Goal: Check status

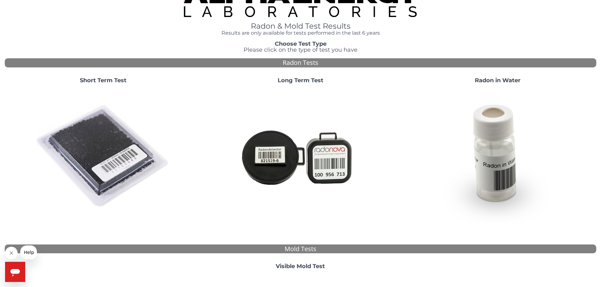
scroll to position [32, 0]
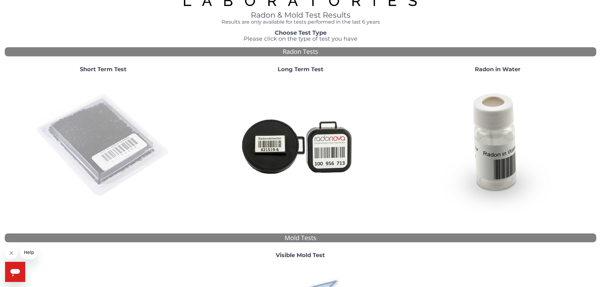
click at [123, 147] on img at bounding box center [103, 146] width 136 height 136
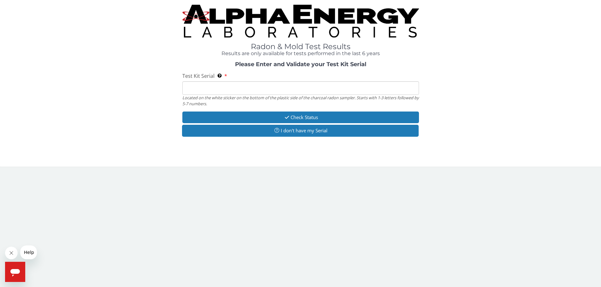
scroll to position [0, 0]
click at [226, 93] on input "Test Kit Serial Located on the white sticker on the bottom of the plastic side …" at bounding box center [303, 89] width 238 height 14
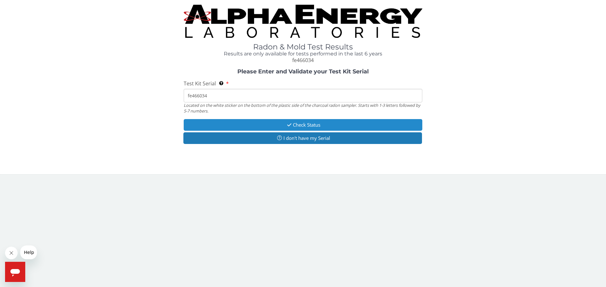
type input "fe466034"
click at [253, 125] on button "Check Status" at bounding box center [303, 125] width 238 height 12
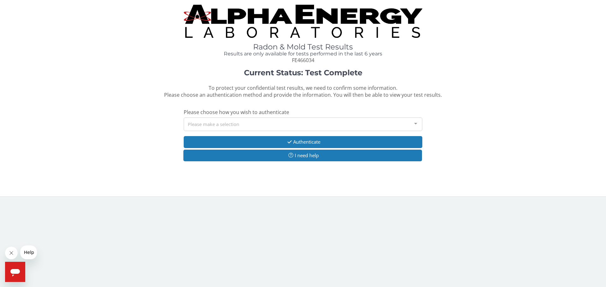
click at [206, 124] on div "Please make a selection" at bounding box center [303, 125] width 238 height 14
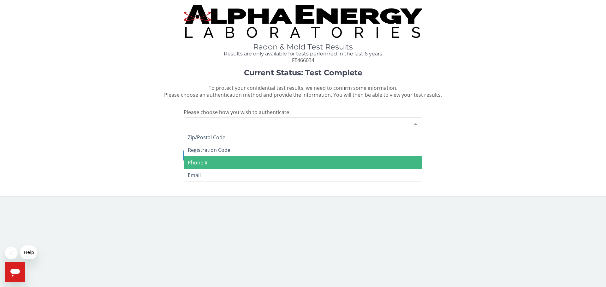
click at [215, 161] on span "Phone #" at bounding box center [303, 162] width 238 height 13
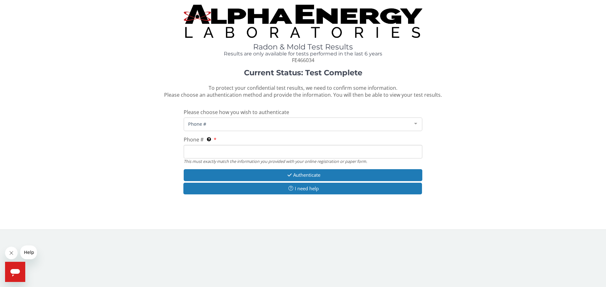
click at [212, 151] on input "Phone # This must exactly match the information you provided with your online r…" at bounding box center [303, 152] width 238 height 14
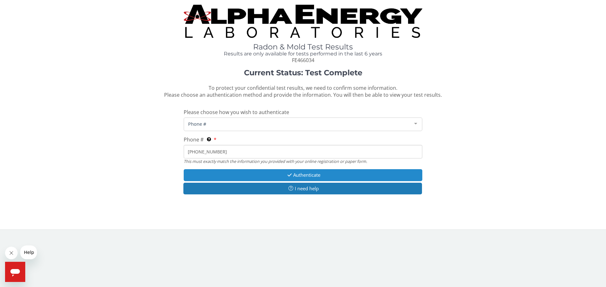
type input "972 567 1442"
click at [303, 175] on button "Authenticate" at bounding box center [303, 175] width 238 height 12
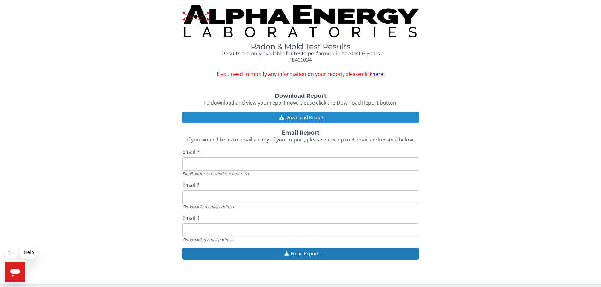
click at [327, 116] on button "Download Report" at bounding box center [300, 118] width 237 height 12
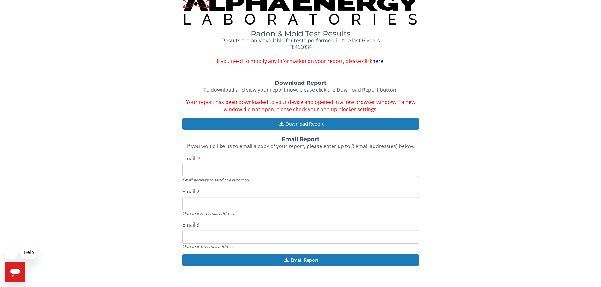
scroll to position [23, 0]
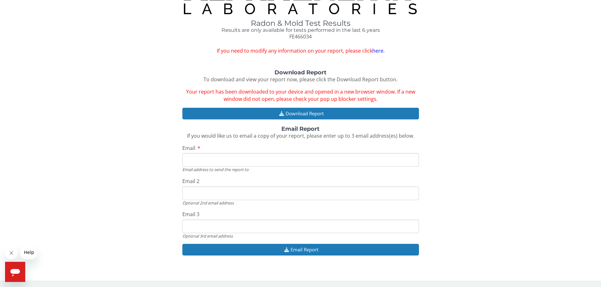
click at [225, 166] on input "Email" at bounding box center [300, 160] width 237 height 14
type input "mchettukindi@gmail.com"
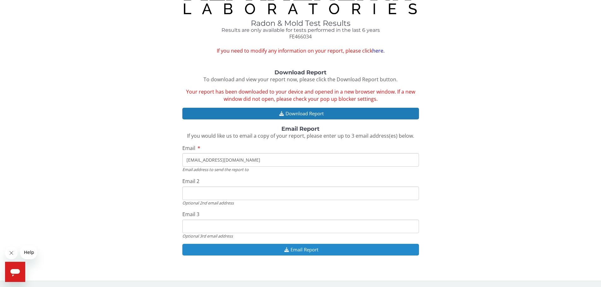
click at [320, 251] on button "Email Report" at bounding box center [300, 250] width 237 height 12
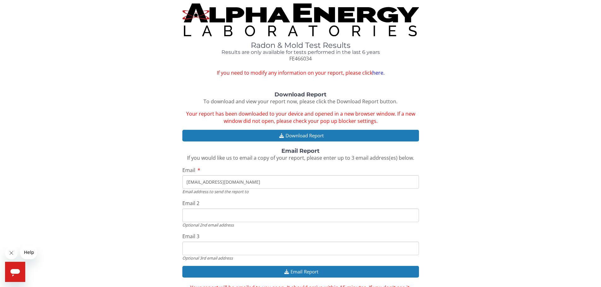
scroll to position [0, 0]
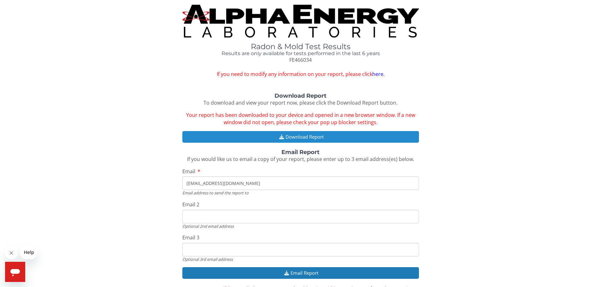
click at [329, 137] on button "Download Report" at bounding box center [300, 137] width 237 height 12
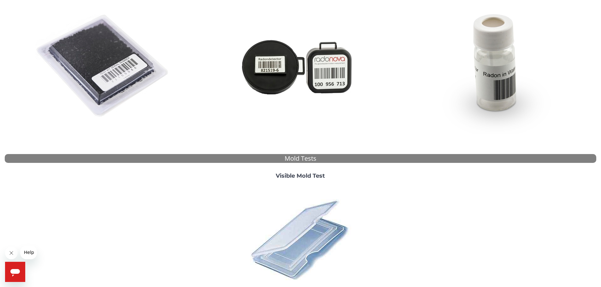
scroll to position [47, 0]
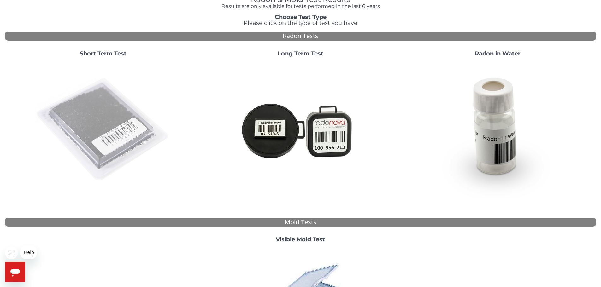
click at [129, 125] on img at bounding box center [103, 130] width 136 height 136
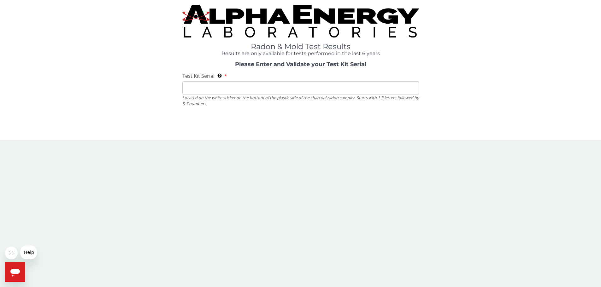
scroll to position [0, 0]
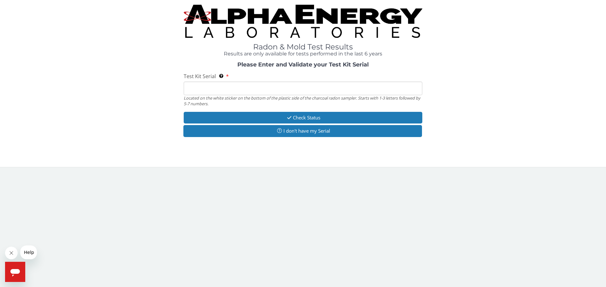
click at [214, 87] on input "Test Kit Serial Located on the white sticker on the bottom of the plastic side …" at bounding box center [303, 89] width 238 height 14
type input "fe466034"
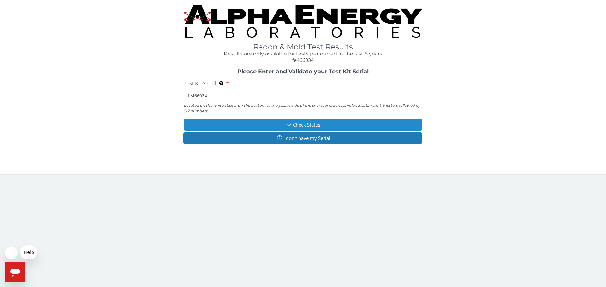
click at [242, 122] on button "Check Status" at bounding box center [303, 125] width 238 height 12
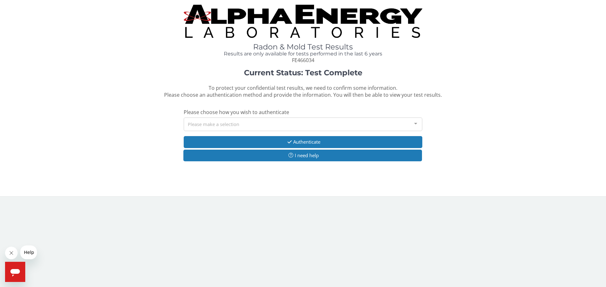
click at [232, 122] on div "Please make a selection" at bounding box center [303, 125] width 238 height 14
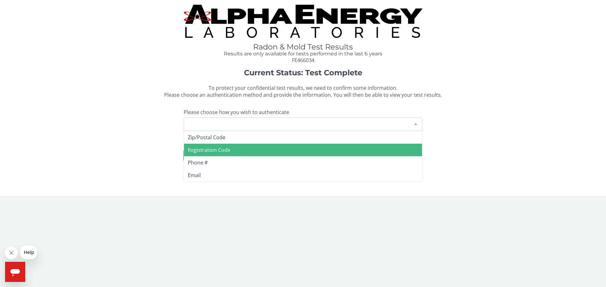
click at [219, 153] on span "Registration Code" at bounding box center [209, 150] width 43 height 7
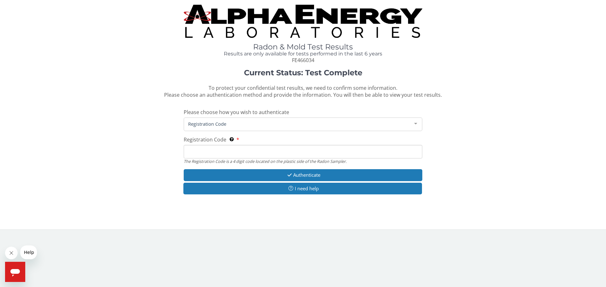
click at [222, 147] on input "Registration Code The Registration Code is a 4 digit code located on the plasti…" at bounding box center [303, 152] width 238 height 14
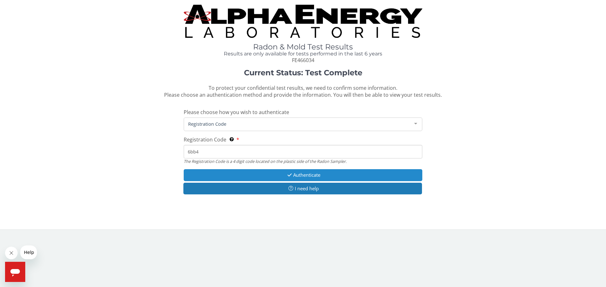
type input "6bb4"
click at [253, 174] on button "Authenticate" at bounding box center [303, 175] width 238 height 12
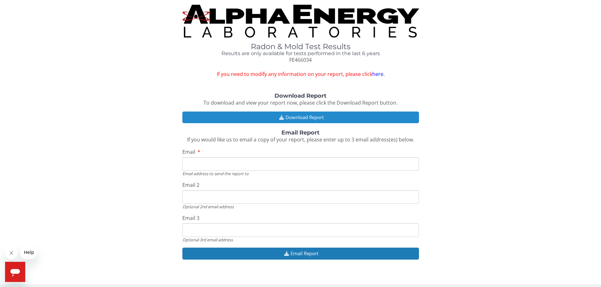
click at [232, 120] on button "Download Report" at bounding box center [300, 118] width 237 height 12
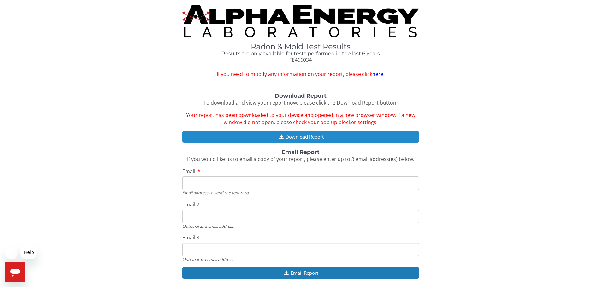
click at [313, 137] on button "Download Report" at bounding box center [300, 137] width 237 height 12
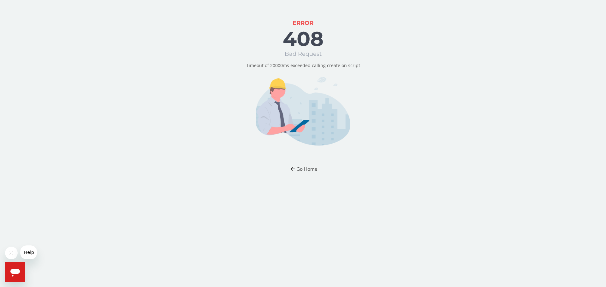
click at [310, 170] on button "Go Home" at bounding box center [303, 169] width 37 height 12
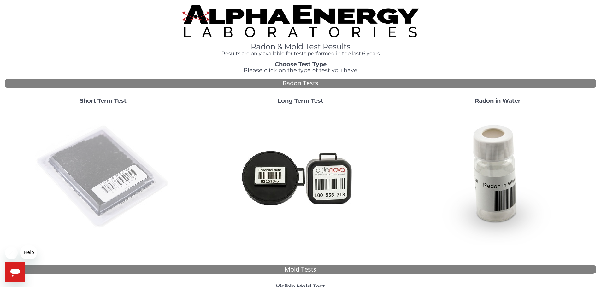
click at [66, 165] on img at bounding box center [103, 177] width 136 height 136
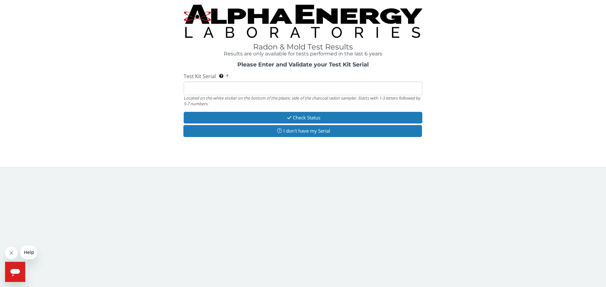
click at [226, 96] on div "Located on the white sticker on the bottom of the plastic side of the charcoal …" at bounding box center [303, 101] width 238 height 12
click at [226, 93] on input "Test Kit Serial Located on the white sticker on the bottom of the plastic side …" at bounding box center [303, 89] width 238 height 14
type input "fe466034"
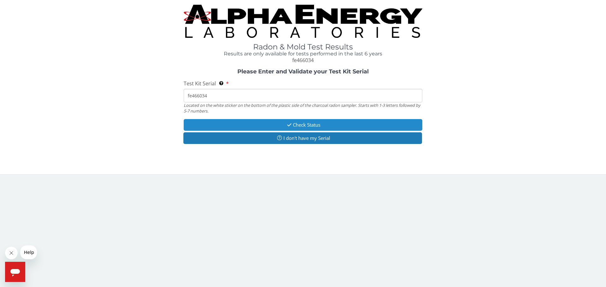
click at [229, 129] on button "Check Status" at bounding box center [303, 125] width 238 height 12
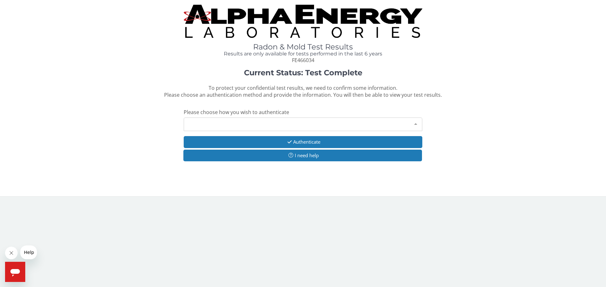
click at [215, 127] on div "Please make a selection" at bounding box center [303, 125] width 238 height 14
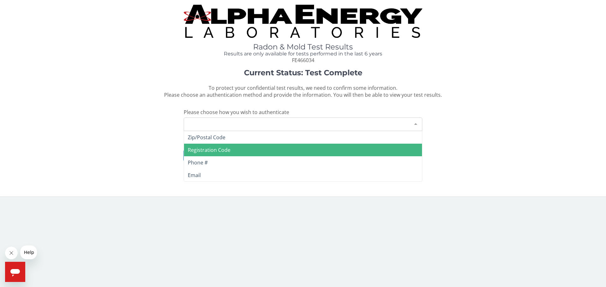
click at [208, 147] on span "Registration Code" at bounding box center [209, 150] width 43 height 7
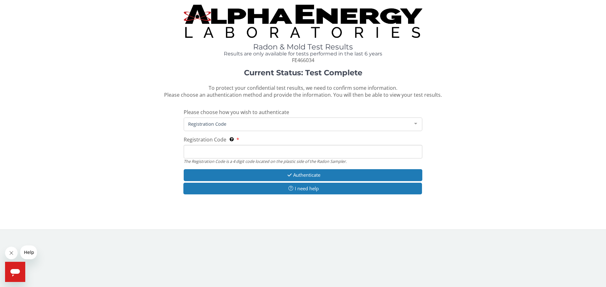
click at [205, 150] on input "Registration Code The Registration Code is a 4 digit code located on the plasti…" at bounding box center [303, 152] width 238 height 14
type input "6bb4"
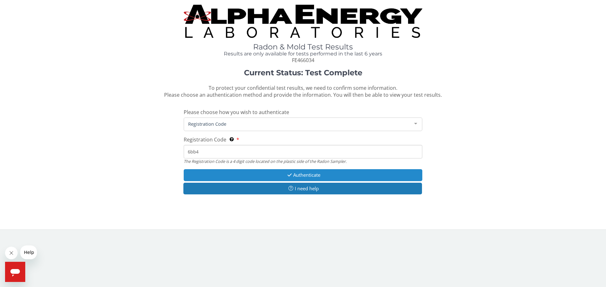
click at [234, 175] on button "Authenticate" at bounding box center [303, 175] width 238 height 12
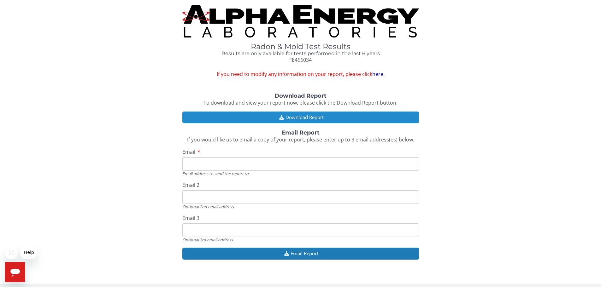
click at [291, 118] on button "Download Report" at bounding box center [300, 118] width 237 height 12
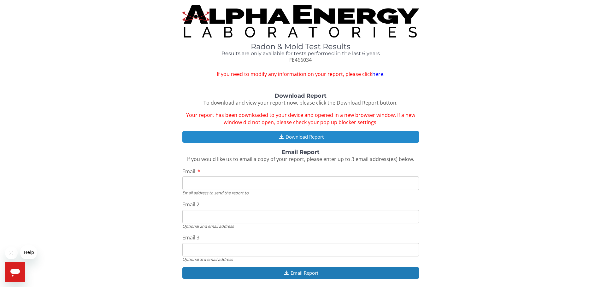
click at [324, 139] on button "Download Report" at bounding box center [300, 137] width 237 height 12
click at [343, 136] on button "Download Report" at bounding box center [300, 137] width 237 height 12
